Goal: Contribute content: Add original content to the website for others to see

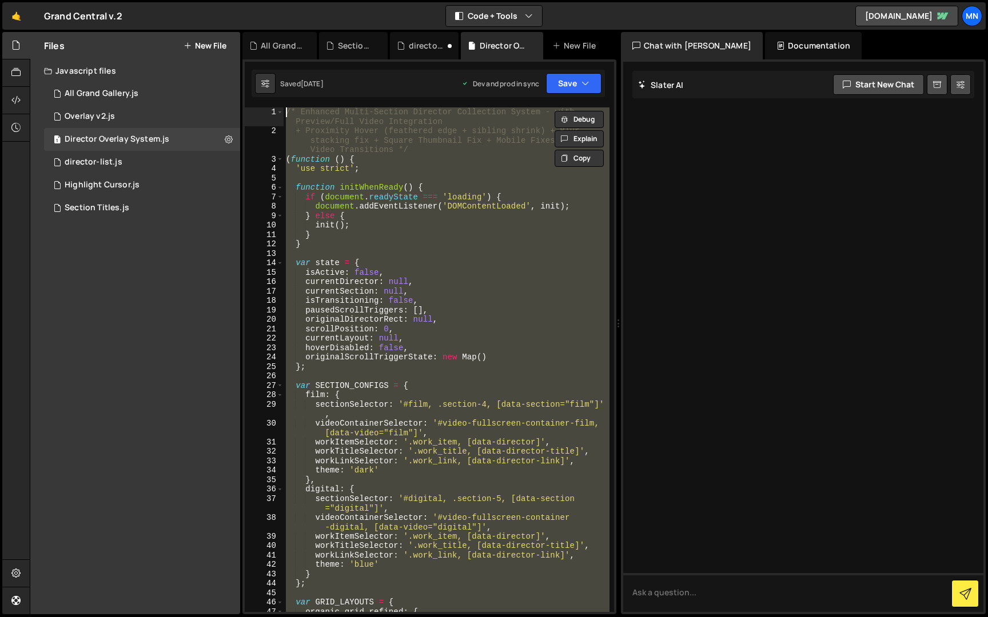
scroll to position [18228, 0]
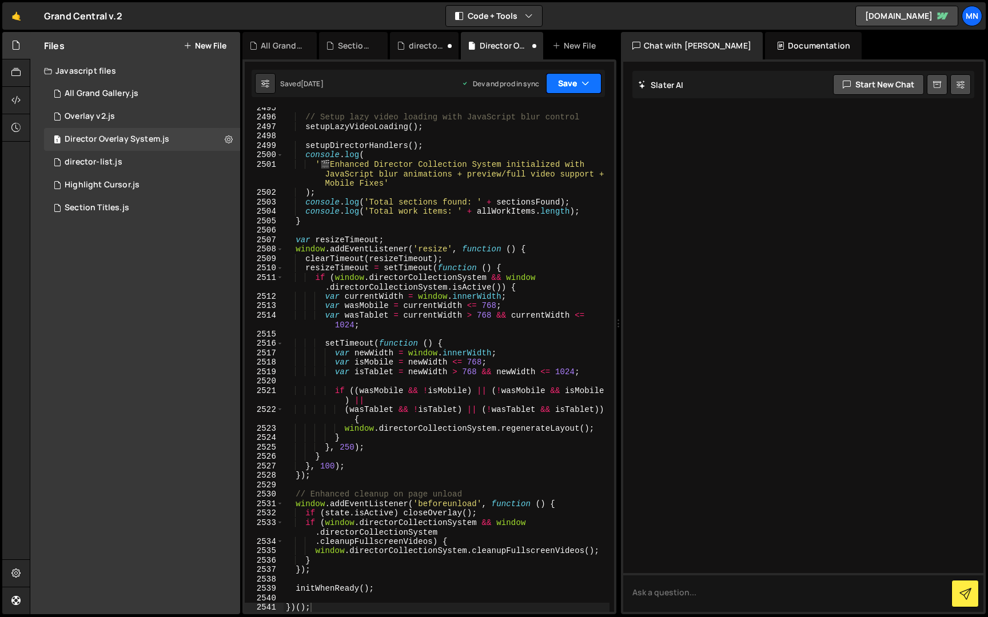
drag, startPoint x: 572, startPoint y: 85, endPoint x: 546, endPoint y: 115, distance: 39.7
click at [572, 85] on button "Save" at bounding box center [573, 83] width 55 height 21
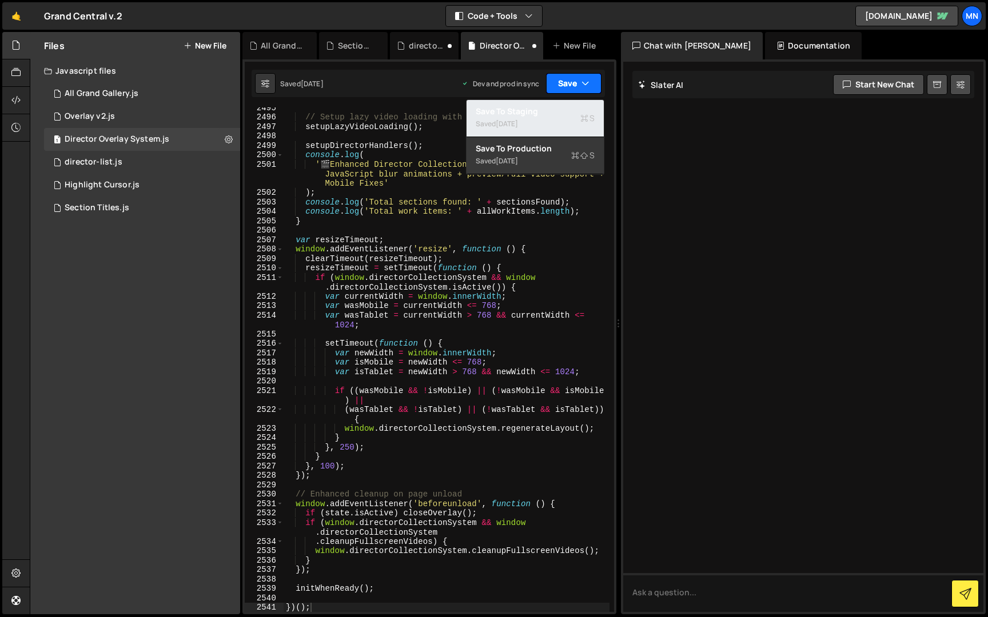
drag, startPoint x: 541, startPoint y: 118, endPoint x: 577, endPoint y: 90, distance: 46.4
click at [541, 118] on div "Saved [DATE]" at bounding box center [535, 124] width 119 height 14
type textarea "});"
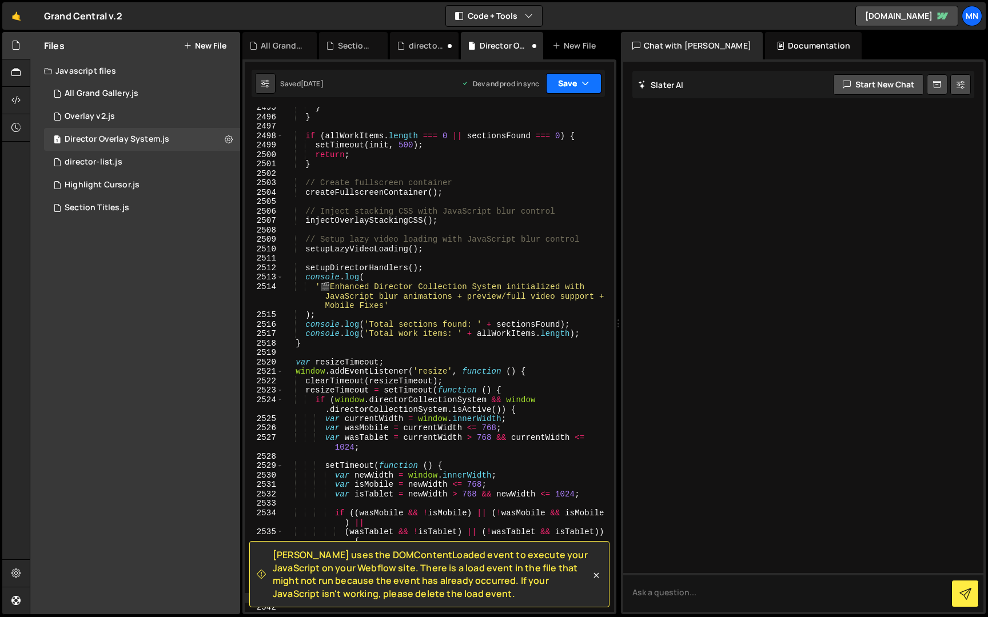
click at [578, 85] on button "Save" at bounding box center [573, 83] width 55 height 21
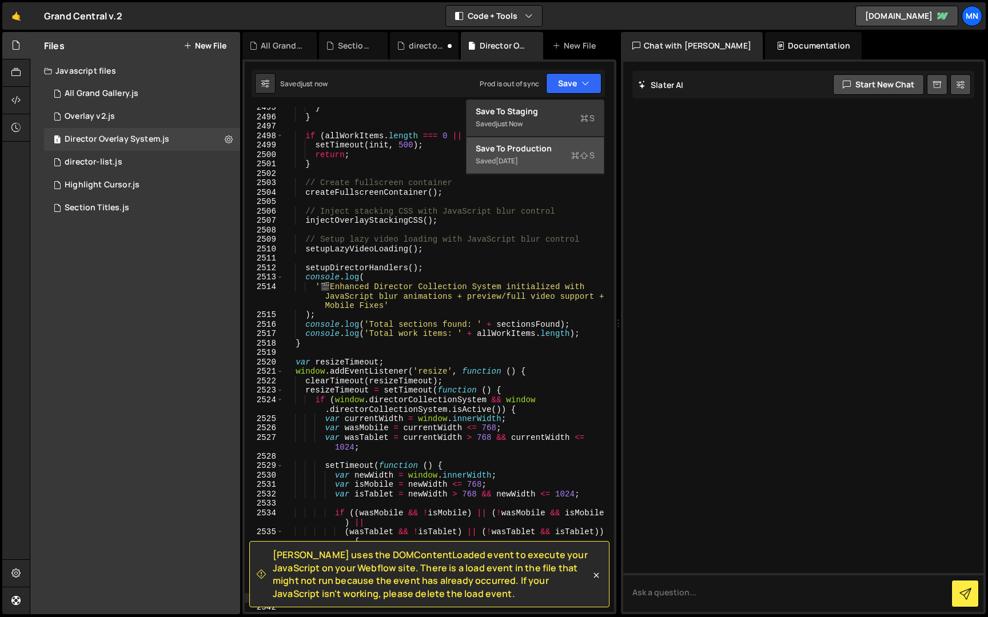
click at [553, 162] on div "Saved [DATE]" at bounding box center [535, 161] width 119 height 14
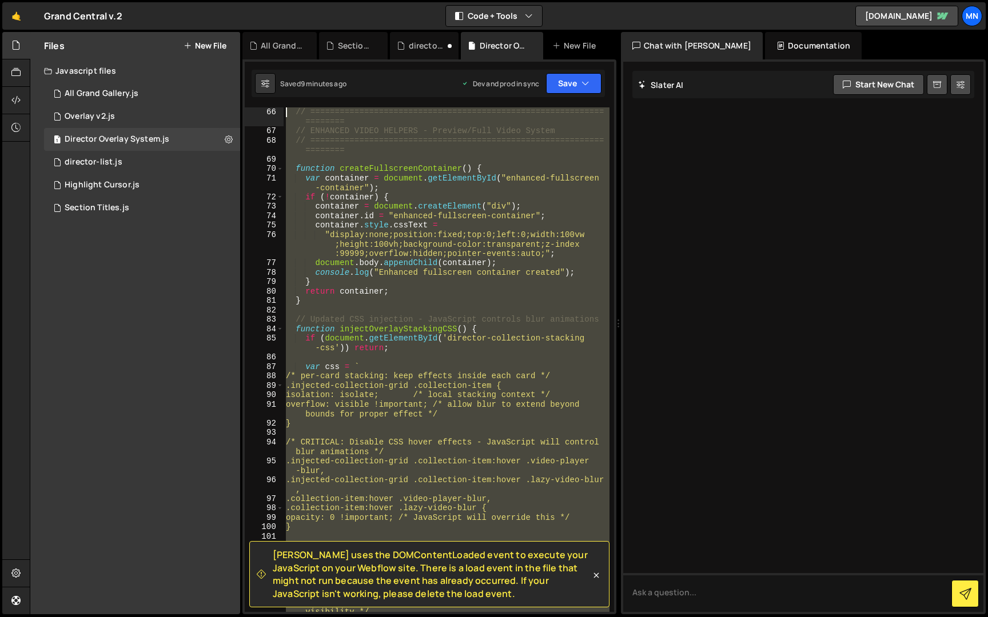
scroll to position [0, 0]
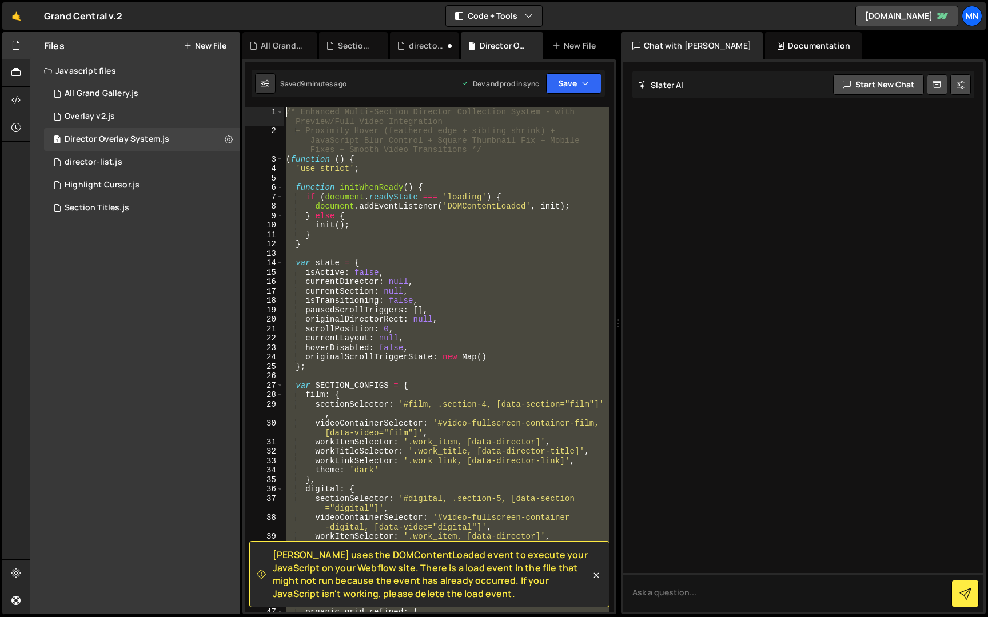
drag, startPoint x: 324, startPoint y: 492, endPoint x: 240, endPoint y: -21, distance: 520.3
click at [240, 0] on html "Projects [GEOGRAPHIC_DATA] Blog [GEOGRAPHIC_DATA] Projects Your Teams Invite te…" at bounding box center [494, 308] width 988 height 617
paste textarea "})();"
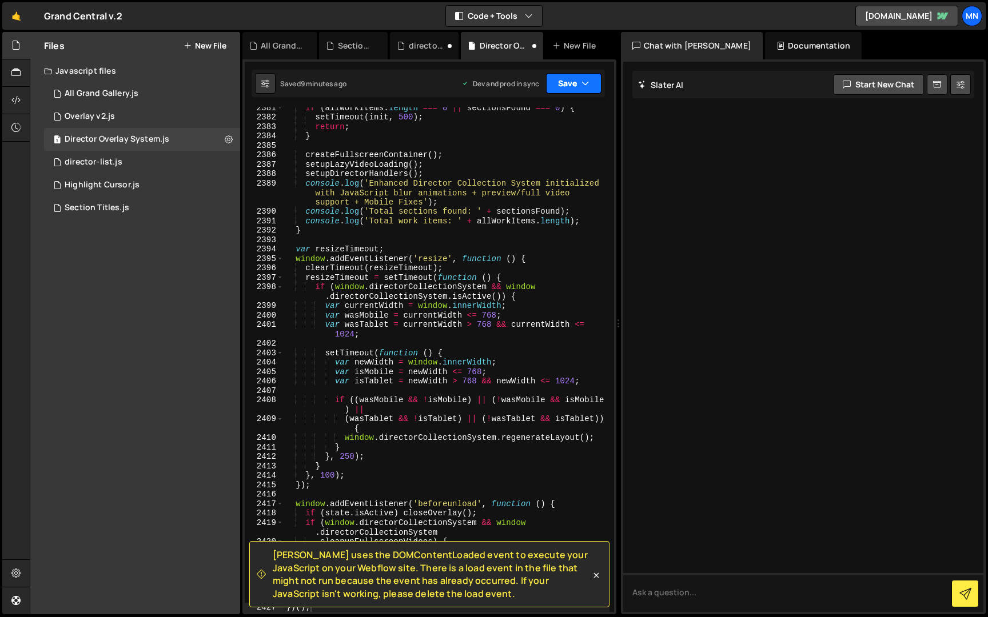
click at [578, 74] on button "Save" at bounding box center [573, 83] width 55 height 21
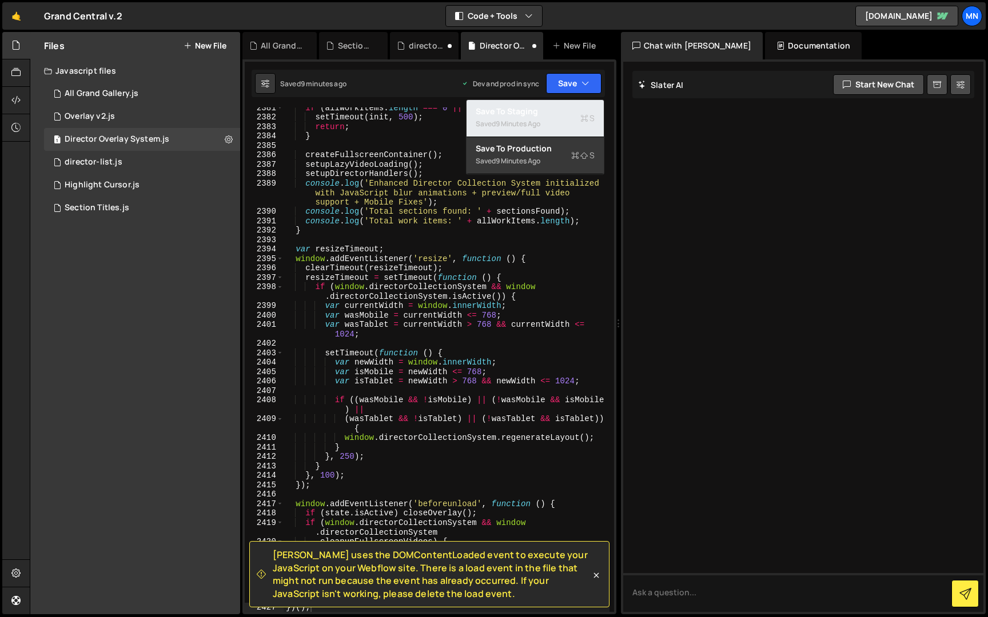
drag, startPoint x: 560, startPoint y: 118, endPoint x: 572, endPoint y: 105, distance: 17.4
click at [560, 118] on div "Saved 9 minutes ago" at bounding box center [535, 124] width 119 height 14
type textarea "var isMobile = newWidth <= 768;"
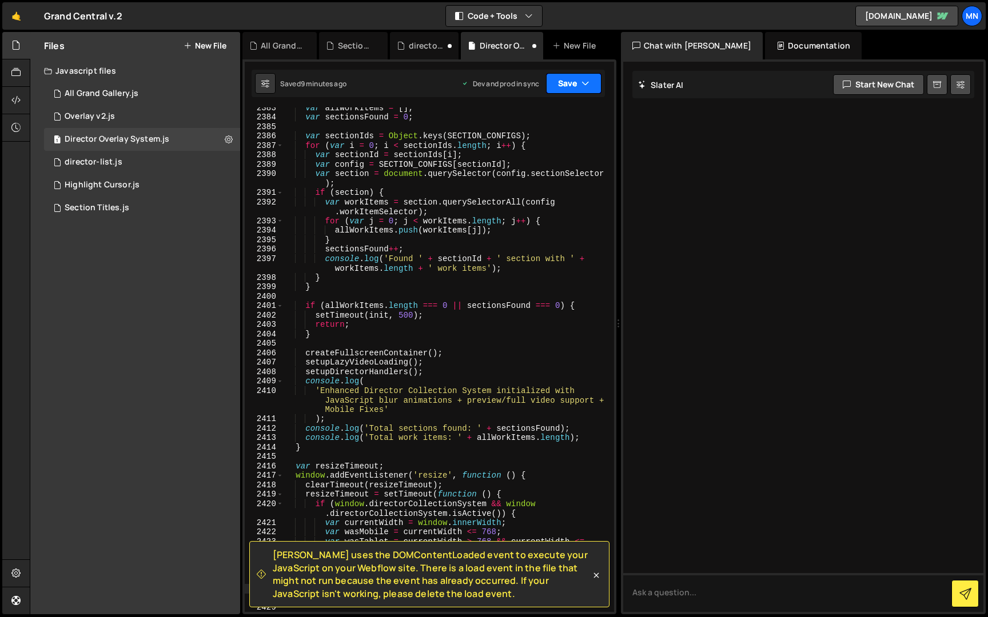
scroll to position [18199, 0]
click at [579, 86] on button "Save" at bounding box center [573, 83] width 55 height 21
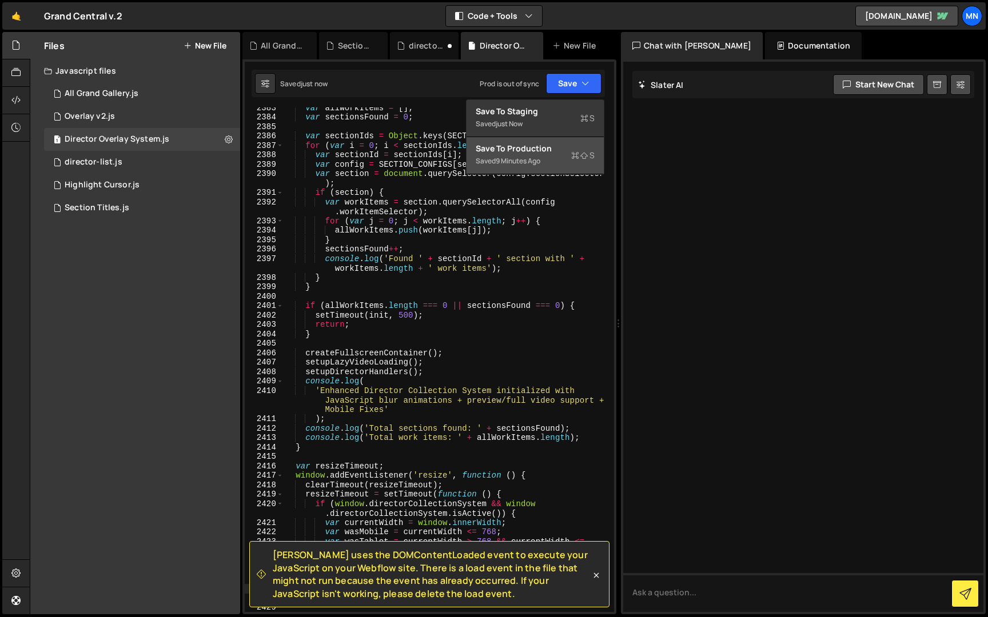
click at [555, 153] on div "Save to Production S" at bounding box center [535, 148] width 119 height 11
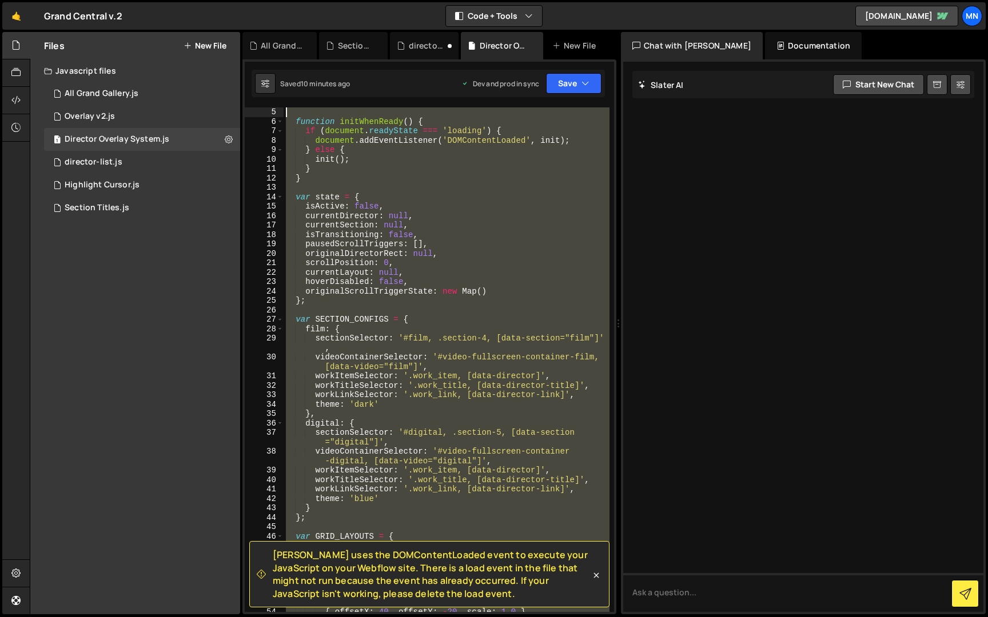
scroll to position [0, 0]
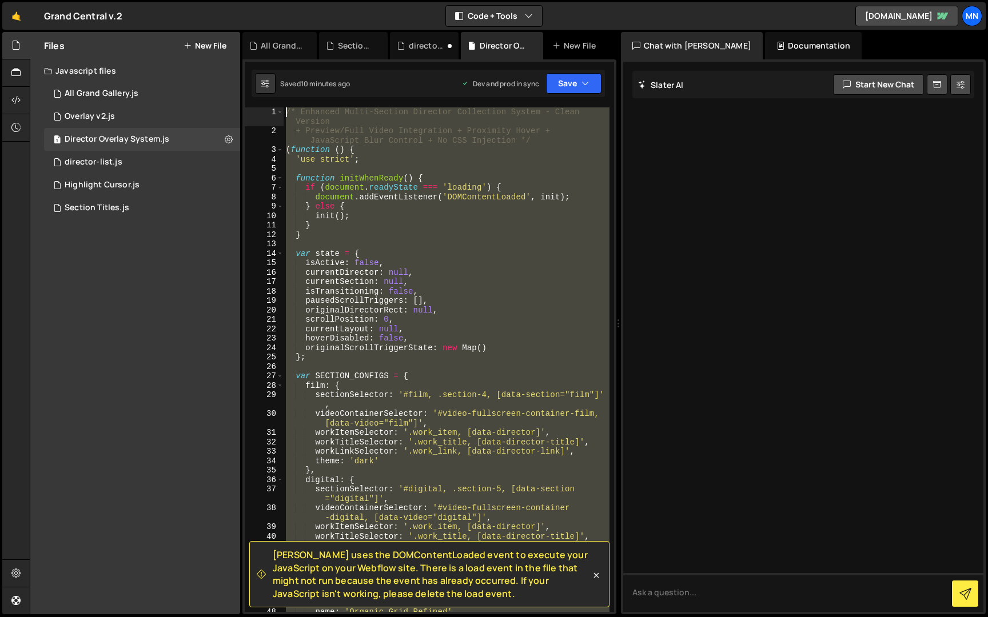
drag, startPoint x: 310, startPoint y: 405, endPoint x: 226, endPoint y: -21, distance: 434.8
click at [226, 0] on html "Projects [GEOGRAPHIC_DATA] Blog [GEOGRAPHIC_DATA] Projects Your Teams Invite te…" at bounding box center [494, 308] width 988 height 617
type textarea "/* Enhanced Multi-Section Director Collection System - Clean Version + Preview/…"
